Goal: Information Seeking & Learning: Learn about a topic

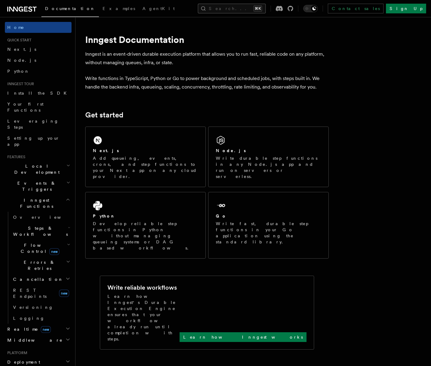
click at [240, 7] on button "Search... ⌘K" at bounding box center [232, 9] width 68 height 10
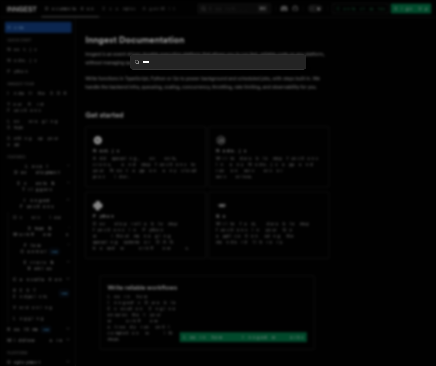
type input "*****"
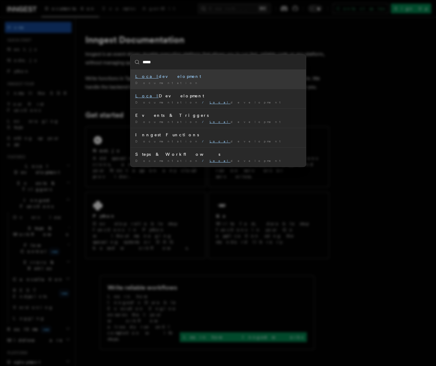
click at [208, 74] on div "Local development" at bounding box center [218, 76] width 166 height 6
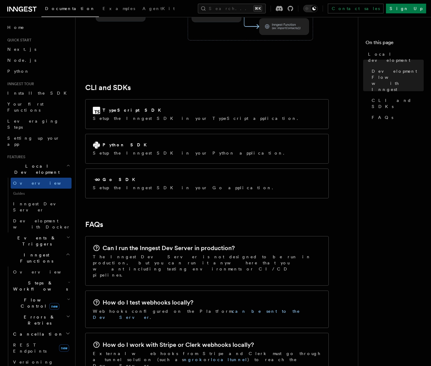
scroll to position [753, 0]
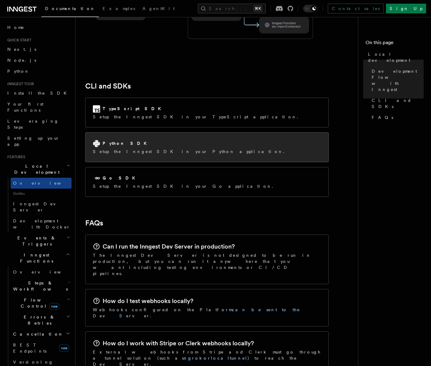
click at [169, 140] on div "Python SDK" at bounding box center [190, 143] width 195 height 7
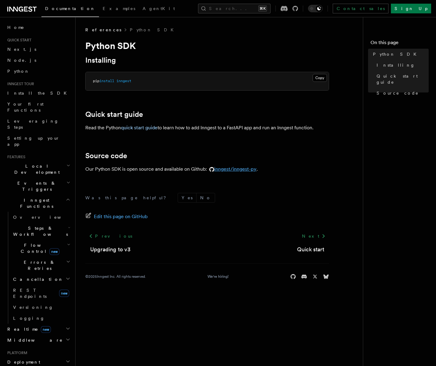
click at [228, 171] on link "inngest/inngest-py" at bounding box center [232, 169] width 50 height 6
